Goal: Check status: Check status

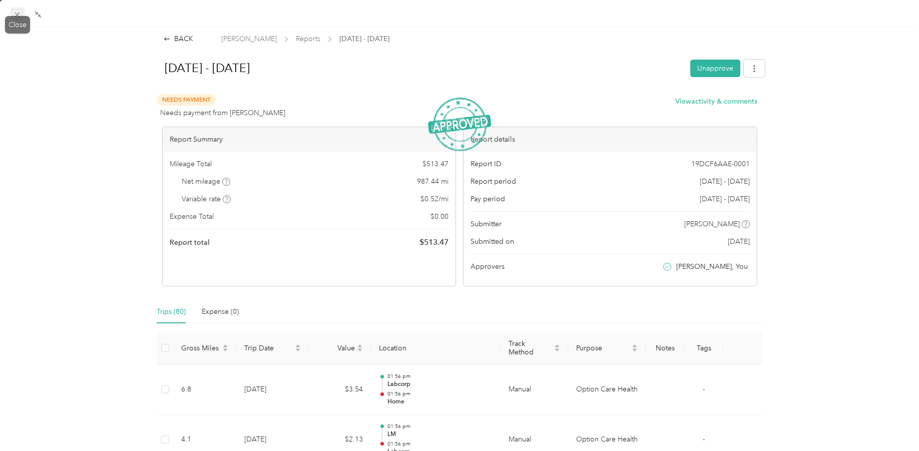
click at [15, 15] on icon at bounding box center [17, 15] width 9 height 9
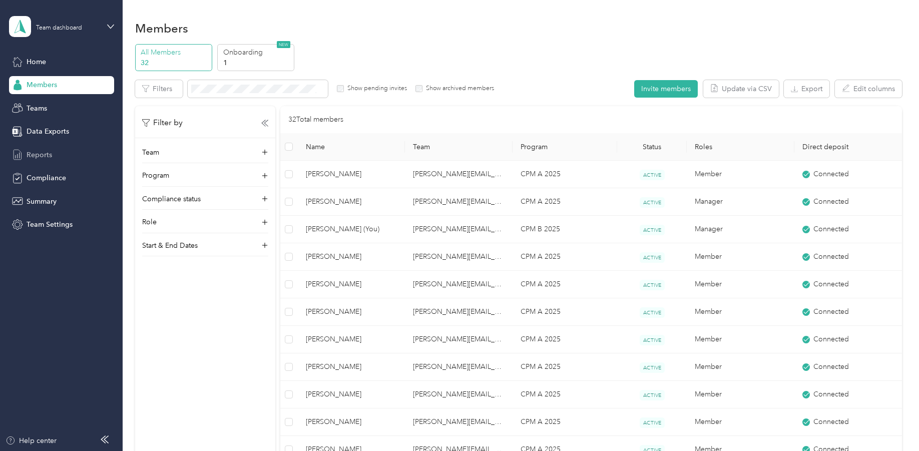
click at [37, 151] on span "Reports" at bounding box center [40, 155] width 26 height 11
